Goal: Task Accomplishment & Management: Complete application form

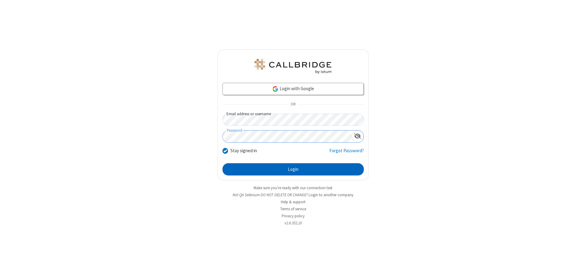
click at [293, 169] on button "Login" at bounding box center [293, 169] width 141 height 12
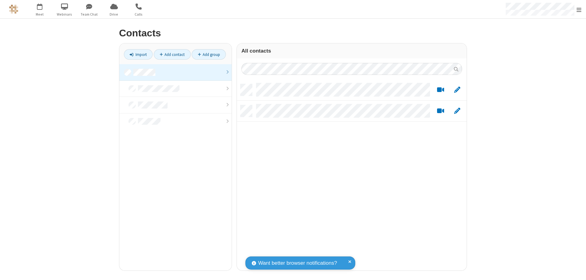
scroll to position [186, 225]
click at [176, 72] on link at bounding box center [175, 72] width 112 height 16
click at [172, 54] on link "Add contact" at bounding box center [172, 54] width 37 height 10
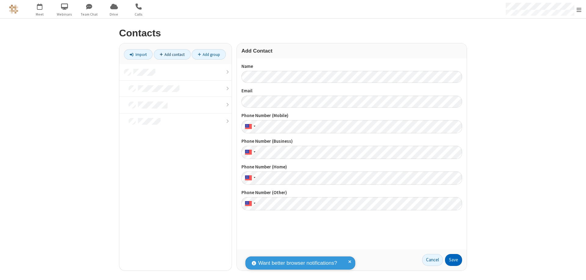
click at [454, 259] on button "Save" at bounding box center [453, 260] width 17 height 12
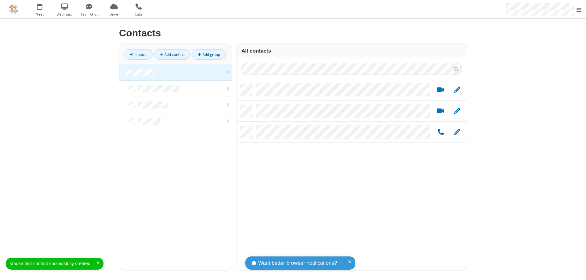
scroll to position [186, 225]
click at [172, 54] on link "Add contact" at bounding box center [172, 54] width 37 height 10
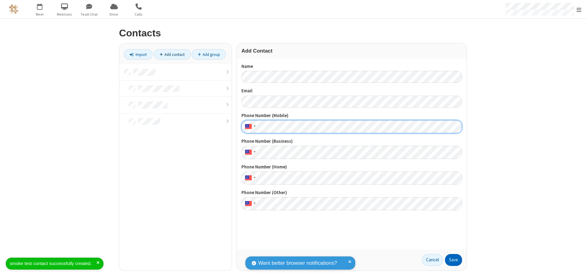
click at [454, 259] on button "Save" at bounding box center [453, 260] width 17 height 12
